Goal: Task Accomplishment & Management: Use online tool/utility

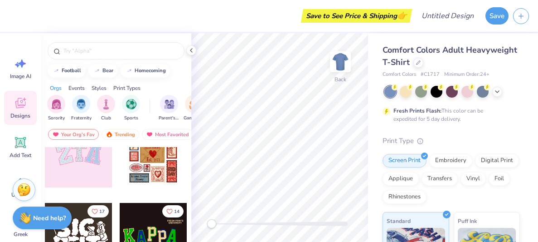
scroll to position [111, 0]
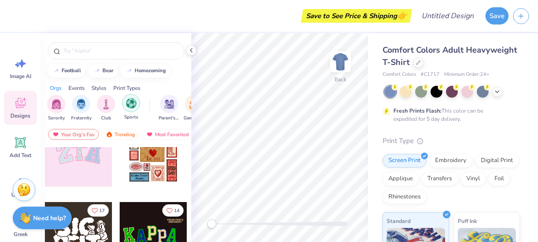
click at [130, 108] on div "filter for Sports" at bounding box center [131, 103] width 18 height 18
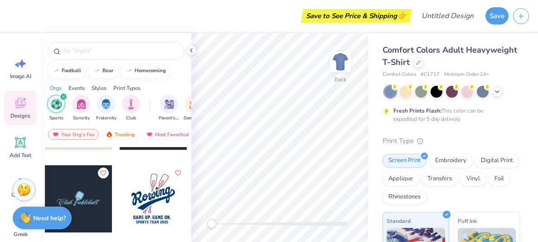
scroll to position [974, 0]
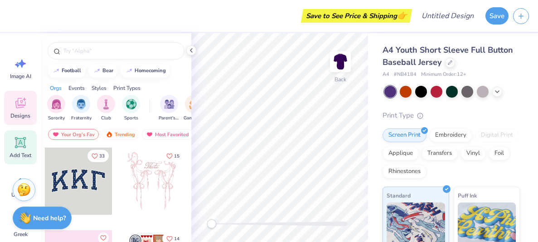
click at [13, 142] on div "Add Text" at bounding box center [20, 147] width 33 height 34
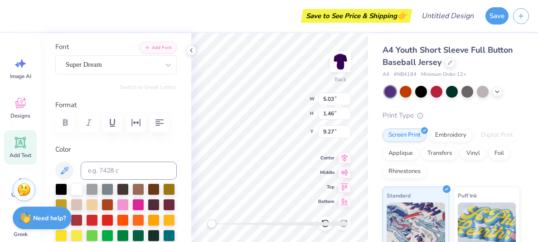
scroll to position [60, 0]
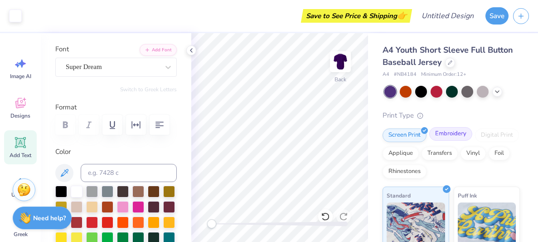
click at [451, 136] on div "Embroidery" at bounding box center [451, 134] width 43 height 14
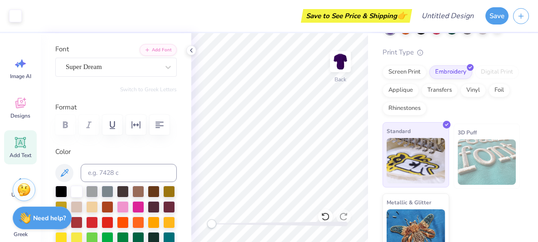
scroll to position [80, 0]
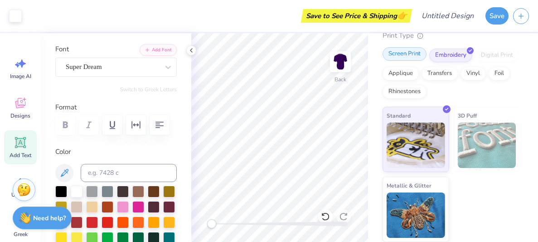
click at [396, 53] on div "Screen Print" at bounding box center [405, 54] width 44 height 14
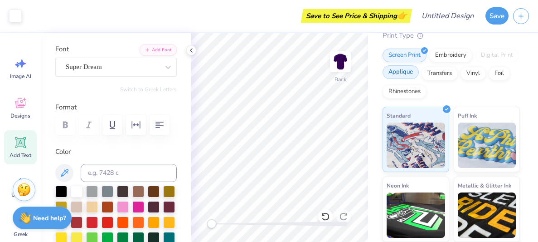
click at [396, 76] on div "Applique" at bounding box center [401, 72] width 36 height 14
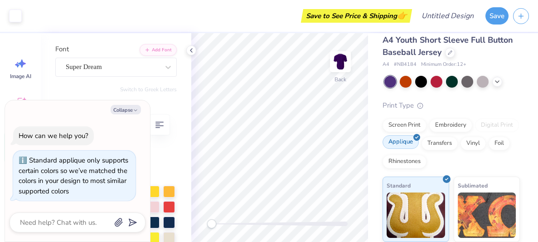
scroll to position [10, 0]
click at [417, 161] on div "Rhinestones" at bounding box center [405, 160] width 44 height 14
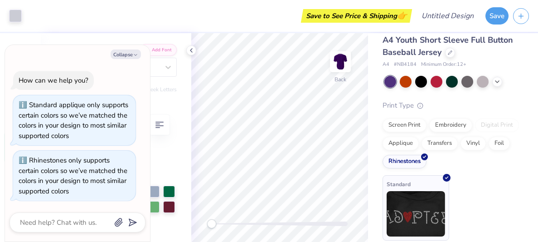
click at [419, 211] on img at bounding box center [416, 213] width 59 height 45
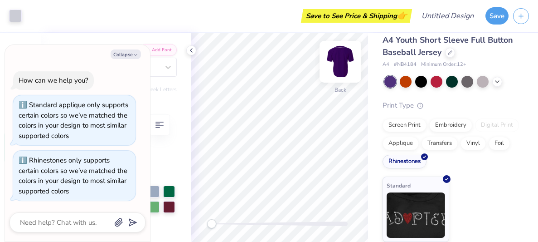
click at [342, 89] on div "Back" at bounding box center [341, 90] width 12 height 8
click at [121, 57] on button "Collapse" at bounding box center [126, 54] width 30 height 10
type textarea "x"
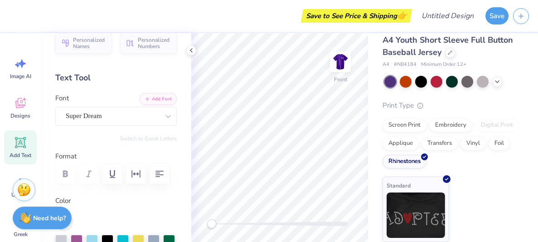
scroll to position [0, 0]
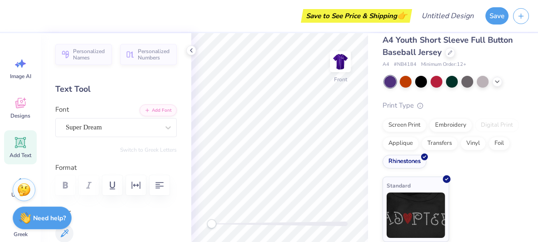
click at [79, 86] on div "Text Tool" at bounding box center [116, 89] width 122 height 12
click at [107, 128] on div "Super Dream" at bounding box center [112, 127] width 95 height 14
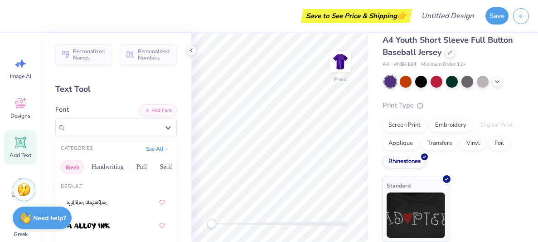
click at [78, 168] on button "Greek" at bounding box center [72, 167] width 23 height 15
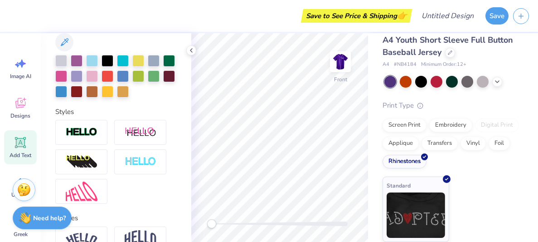
scroll to position [227, 0]
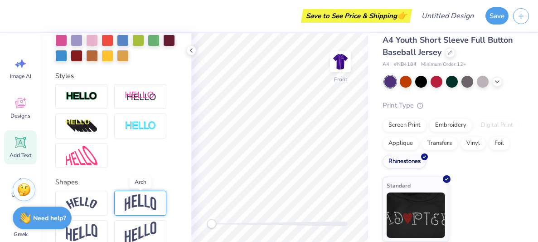
click at [128, 200] on img at bounding box center [141, 202] width 32 height 17
